Goal: Task Accomplishment & Management: Manage account settings

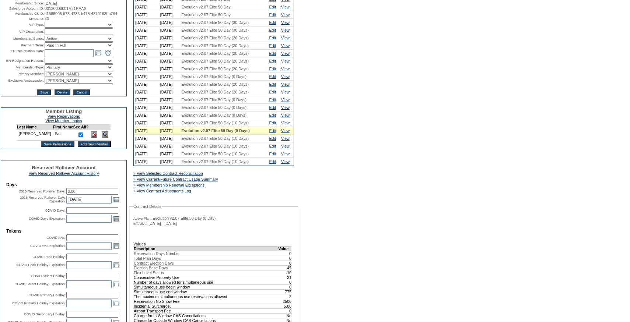
scroll to position [99, 0]
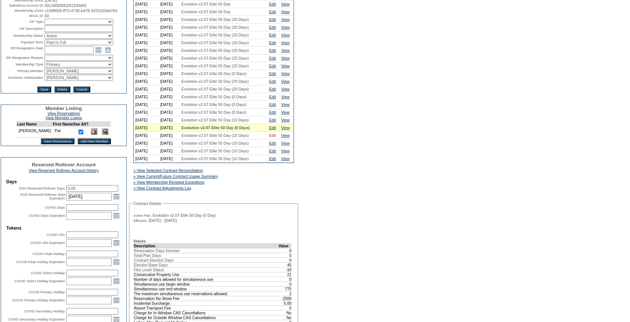
click at [275, 138] on link "Edit" at bounding box center [272, 135] width 7 height 4
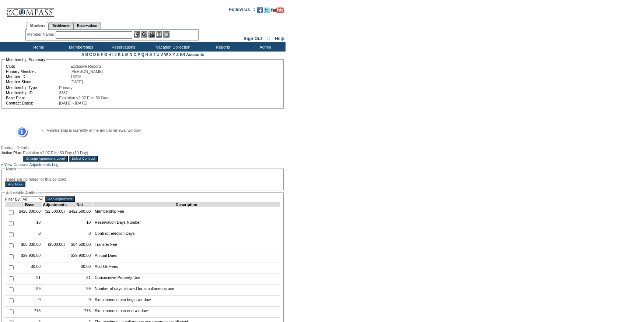
scroll to position [20, 0]
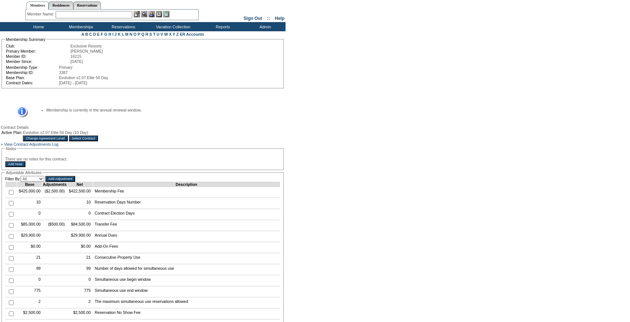
click at [11, 206] on input "checkbox" at bounding box center [11, 203] width 5 height 5
click at [9, 206] on input "checkbox" at bounding box center [11, 203] width 5 height 5
checkbox input "false"
click at [67, 139] on input "Change Agreement Level" at bounding box center [45, 138] width 45 height 6
